Goal: Task Accomplishment & Management: Manage account settings

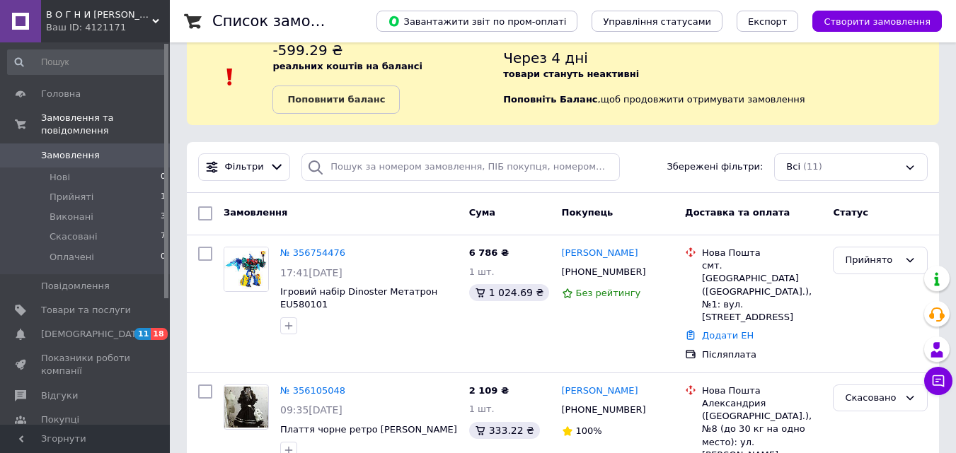
scroll to position [71, 0]
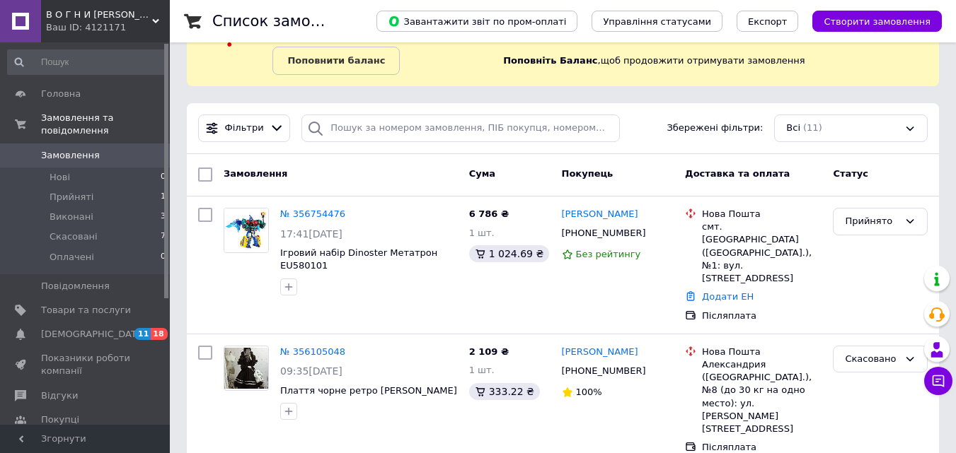
scroll to position [141, 0]
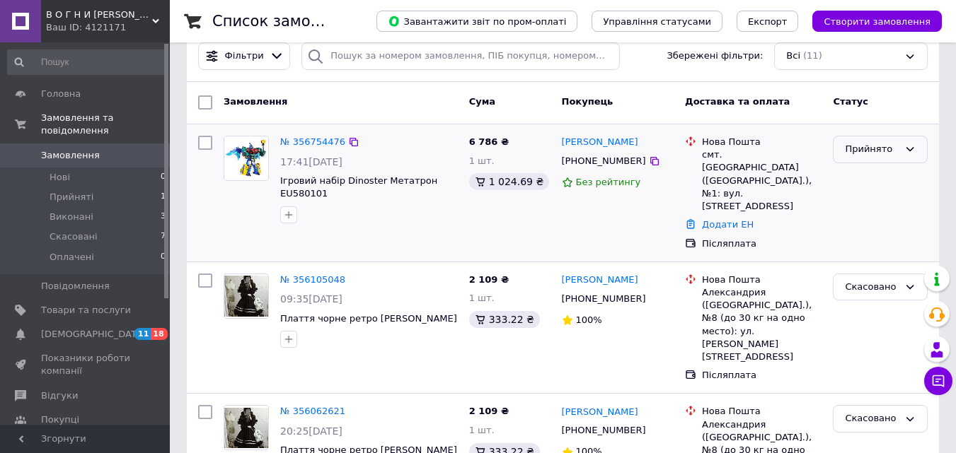
click at [908, 152] on icon at bounding box center [909, 149] width 11 height 11
click at [879, 199] on li "Скасовано" at bounding box center [879, 205] width 93 height 26
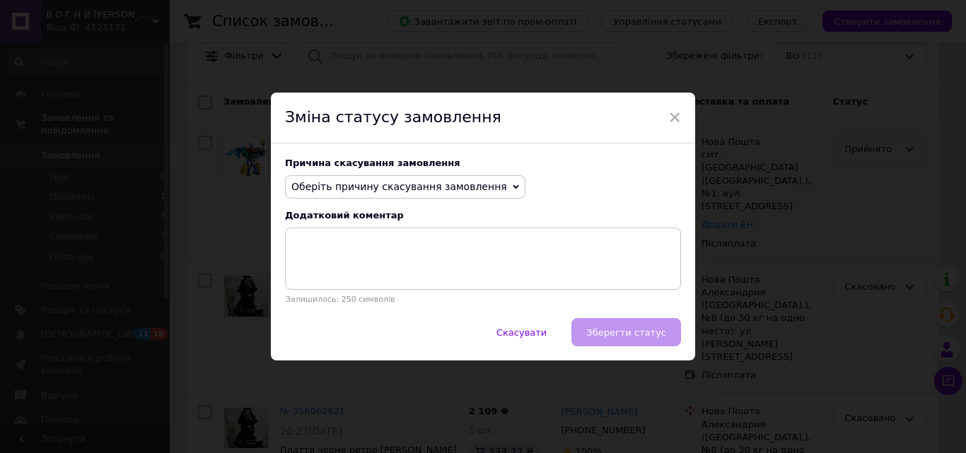
click at [477, 187] on span "Оберіть причину скасування замовлення" at bounding box center [399, 186] width 216 height 11
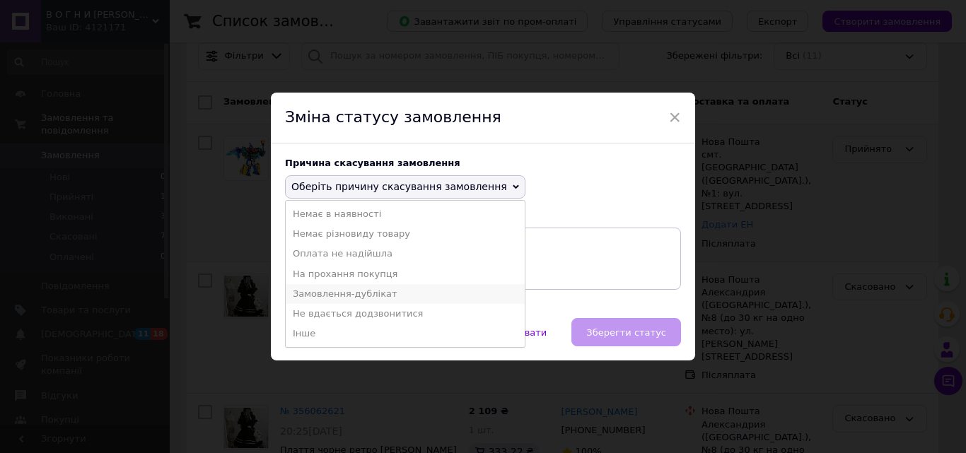
click at [361, 291] on li "Замовлення-дублікат" at bounding box center [405, 294] width 239 height 20
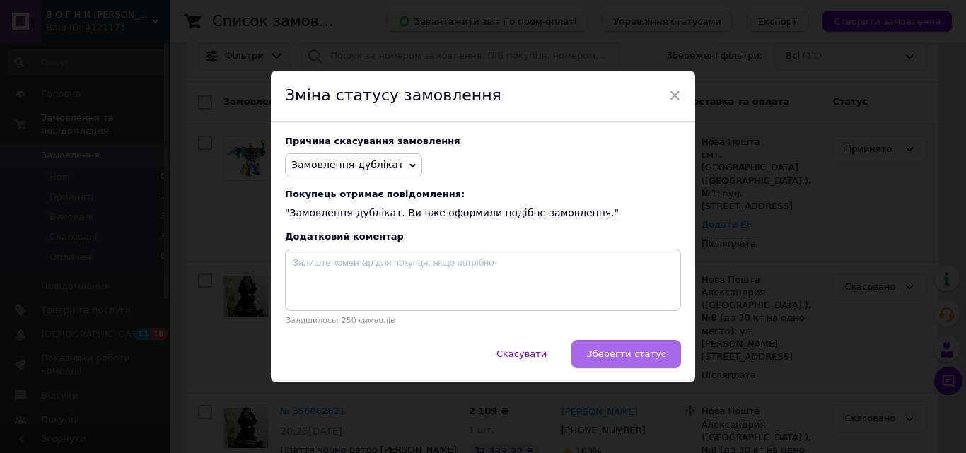
click at [611, 349] on button "Зберегти статус" at bounding box center [627, 354] width 110 height 28
